Goal: Information Seeking & Learning: Learn about a topic

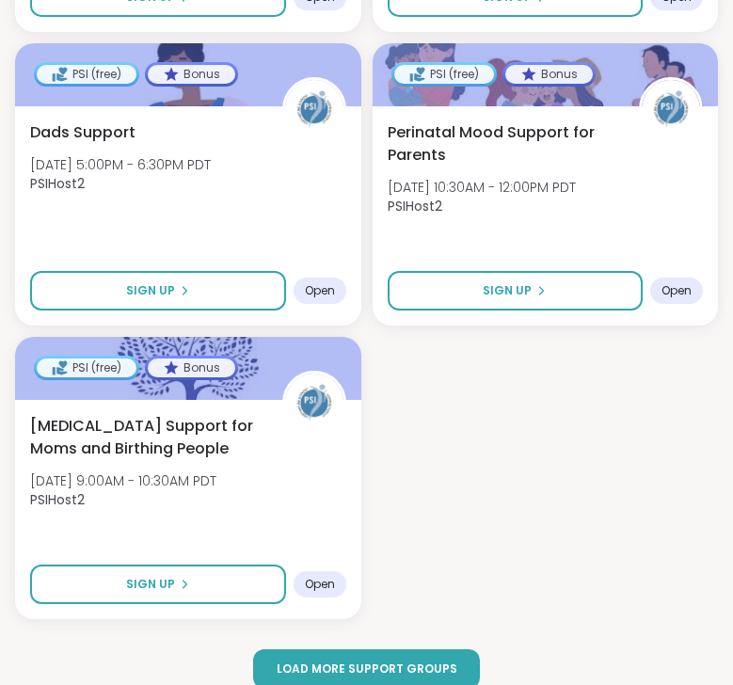
scroll to position [3849, 0]
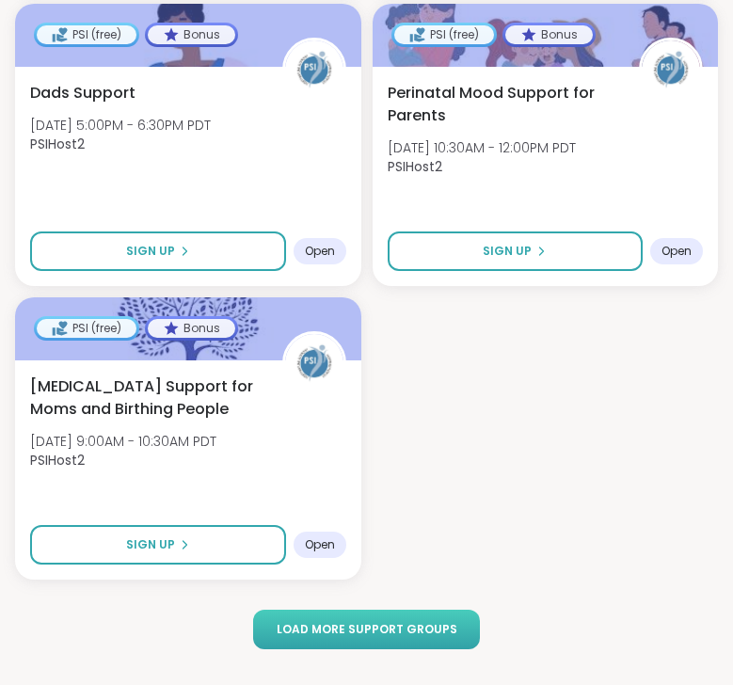
click at [382, 621] on span "Load more support groups" at bounding box center [367, 629] width 181 height 17
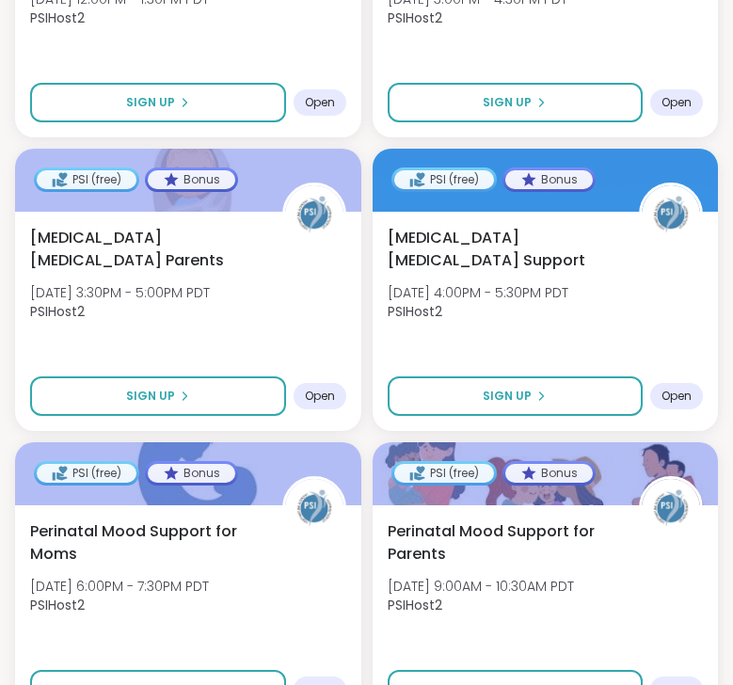
scroll to position [7342, 0]
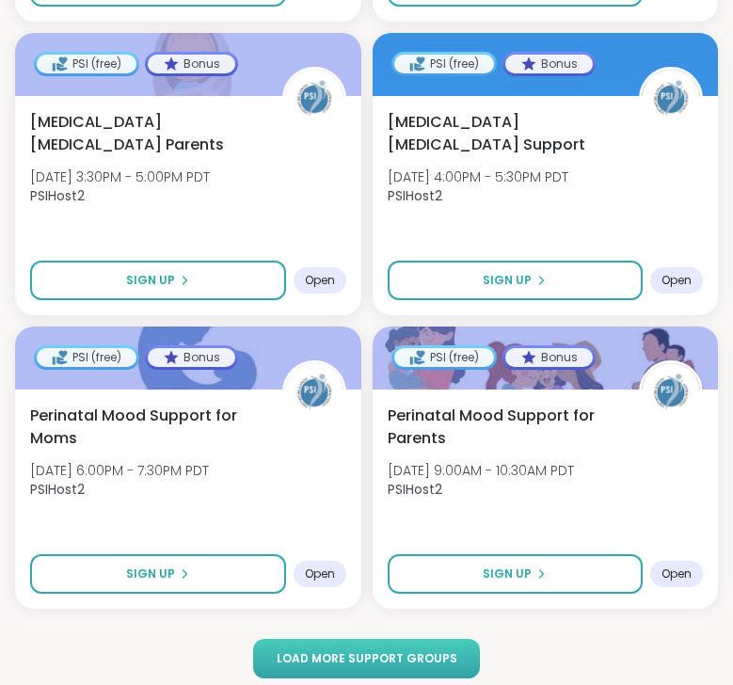
click at [368, 650] on span "Load more support groups" at bounding box center [367, 658] width 181 height 17
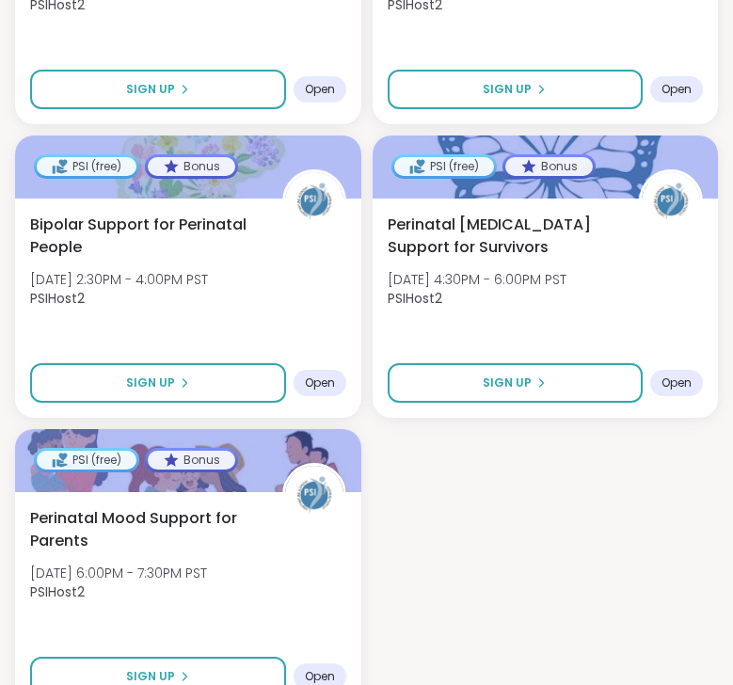
scroll to position [11192, 0]
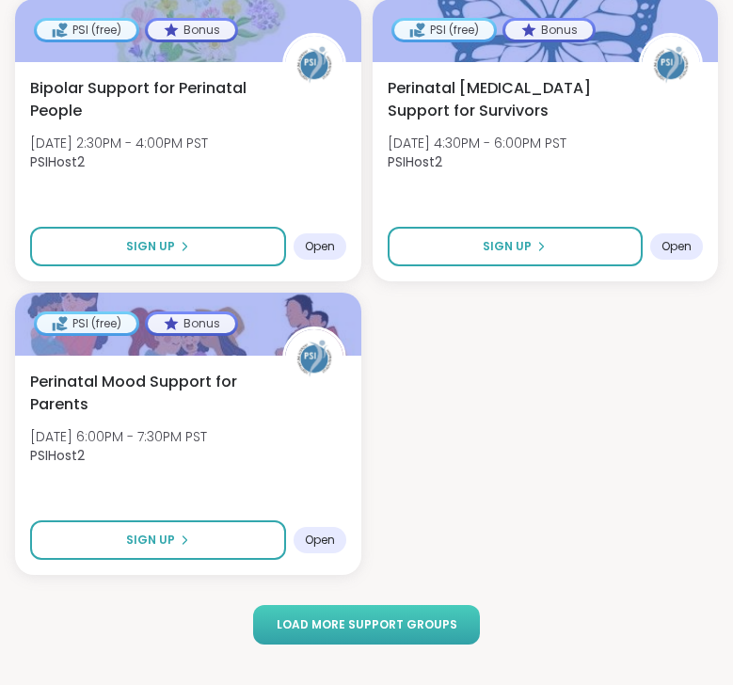
click at [381, 616] on span "Load more support groups" at bounding box center [367, 624] width 181 height 17
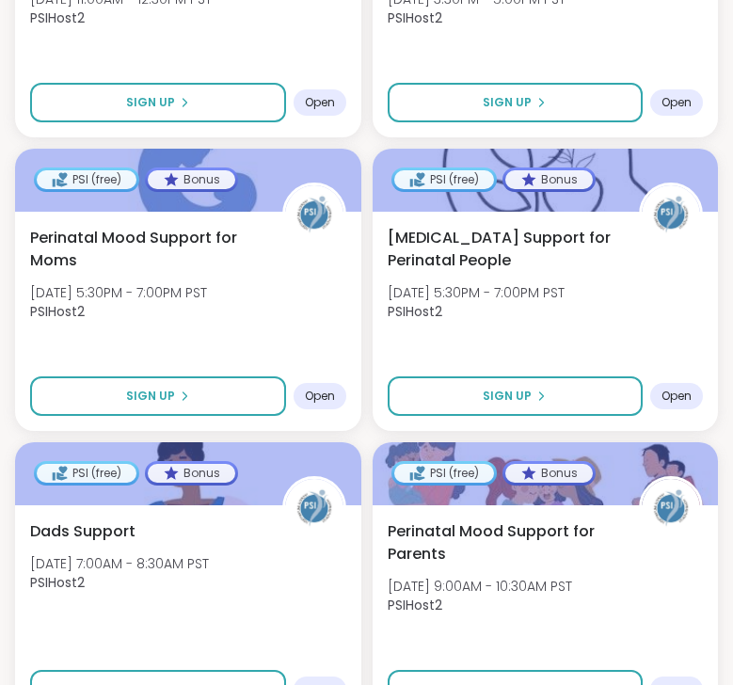
scroll to position [14682, 0]
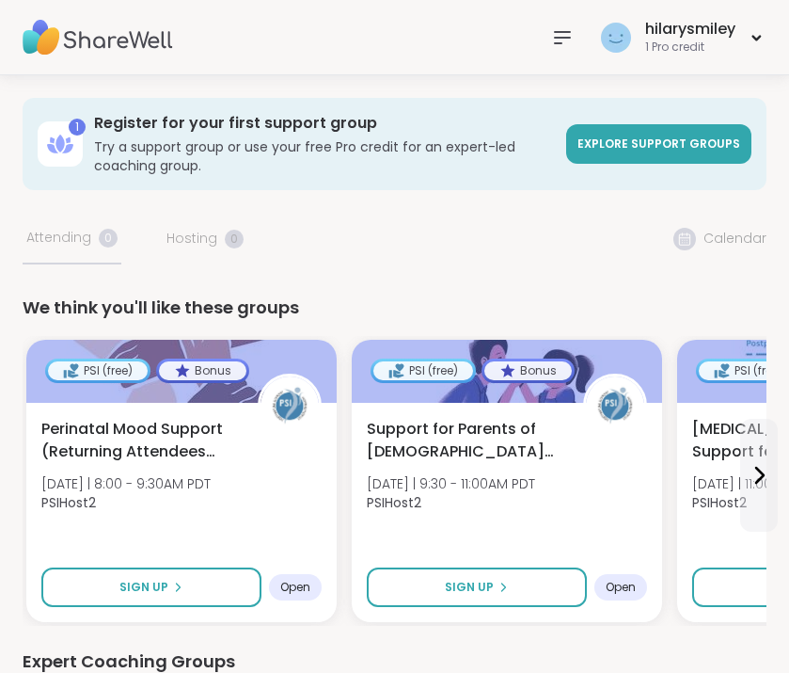
click at [138, 43] on img at bounding box center [98, 38] width 151 height 66
click at [43, 42] on img at bounding box center [98, 38] width 151 height 66
click at [108, 22] on img at bounding box center [98, 38] width 151 height 66
click at [106, 33] on img at bounding box center [98, 38] width 151 height 66
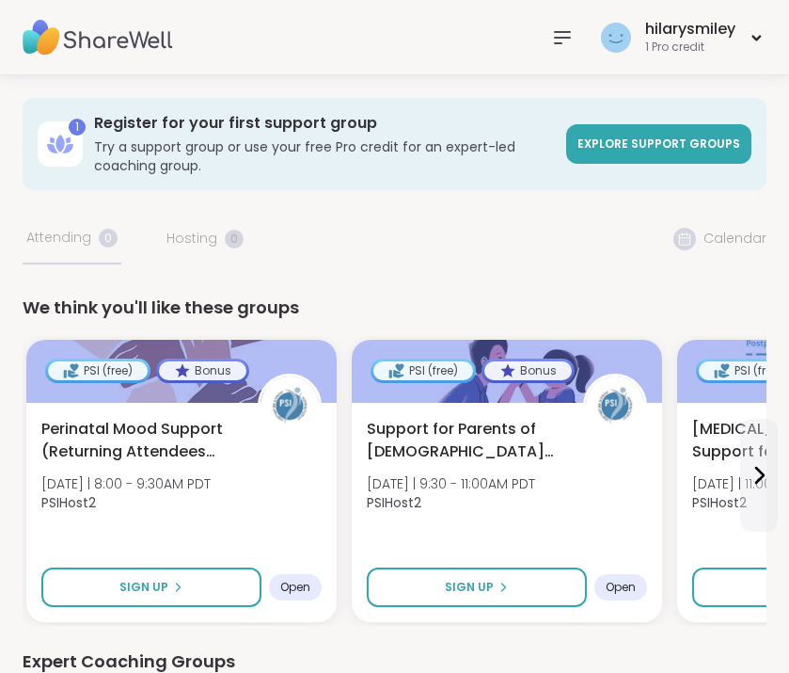
click at [557, 35] on icon at bounding box center [562, 37] width 23 height 23
